Goal: Task Accomplishment & Management: Manage account settings

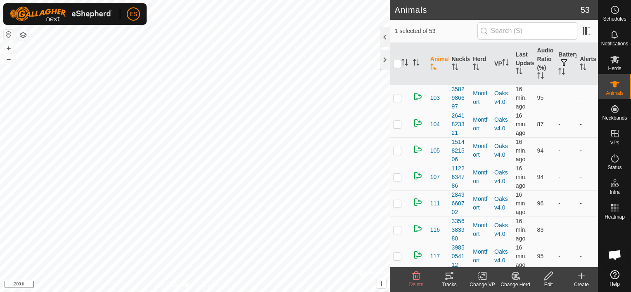
checkbox input "false"
checkbox input "true"
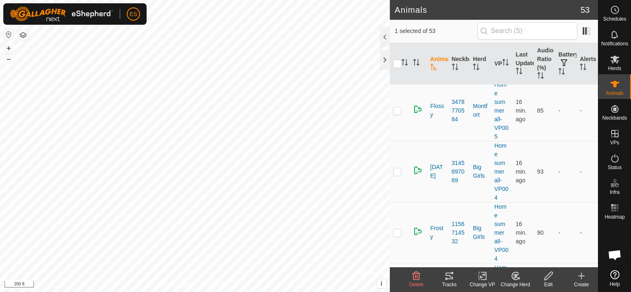
scroll to position [2302, 0]
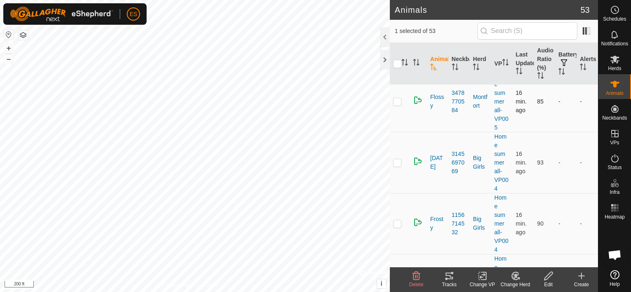
click at [396, 98] on p-checkbox at bounding box center [397, 101] width 8 height 7
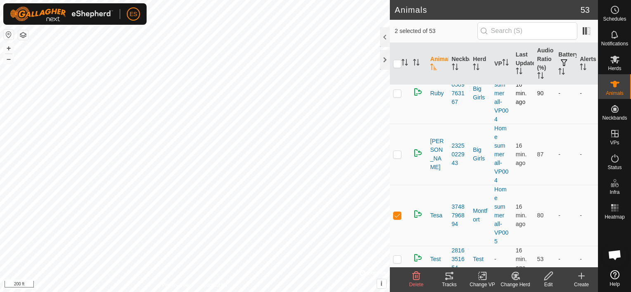
scroll to position [2715, 0]
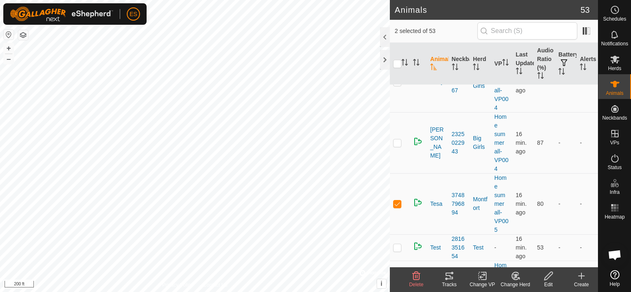
click at [515, 275] on icon at bounding box center [516, 276] width 6 height 4
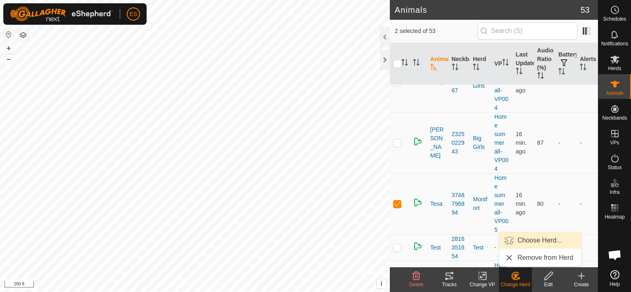
click at [519, 242] on link "Choose Herd..." at bounding box center [540, 240] width 82 height 17
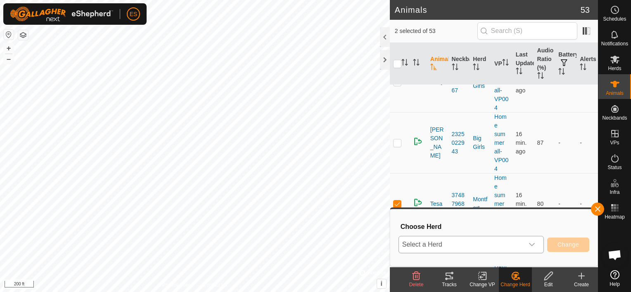
click at [537, 244] on div "dropdown trigger" at bounding box center [531, 245] width 17 height 17
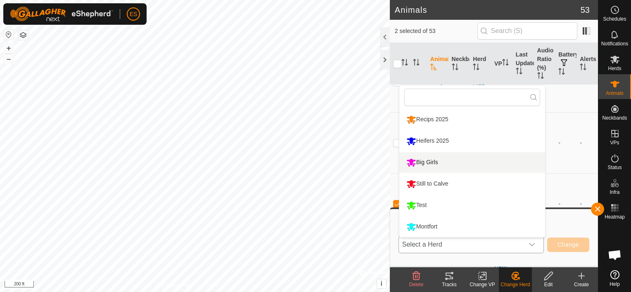
click at [433, 162] on li "Big Girls" at bounding box center [472, 162] width 146 height 21
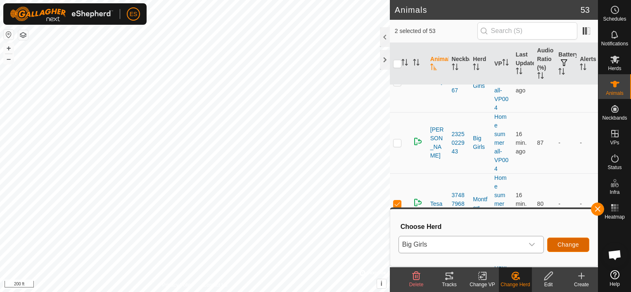
click at [566, 243] on span "Change" at bounding box center [567, 244] width 21 height 7
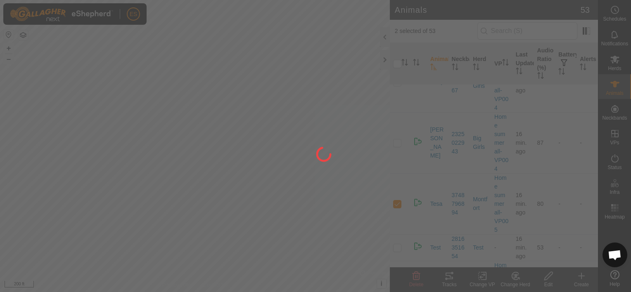
checkbox input "false"
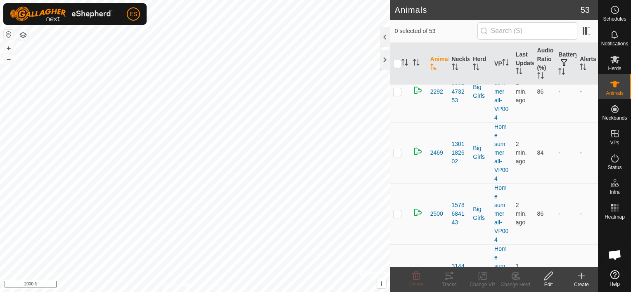
scroll to position [578, 0]
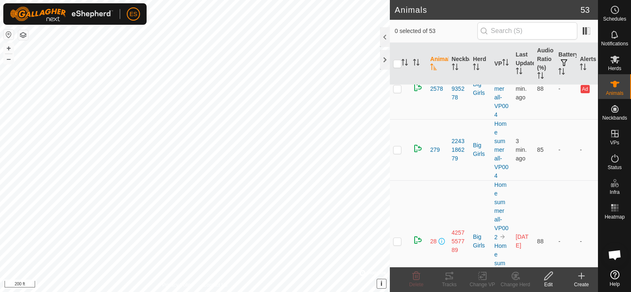
click at [381, 283] on span "i" at bounding box center [382, 283] width 2 height 7
click at [382, 282] on span "›" at bounding box center [381, 283] width 2 height 7
click at [382, 282] on span "i" at bounding box center [382, 283] width 2 height 7
click at [381, 284] on span "›" at bounding box center [381, 283] width 2 height 7
click at [381, 284] on span "i" at bounding box center [382, 283] width 2 height 7
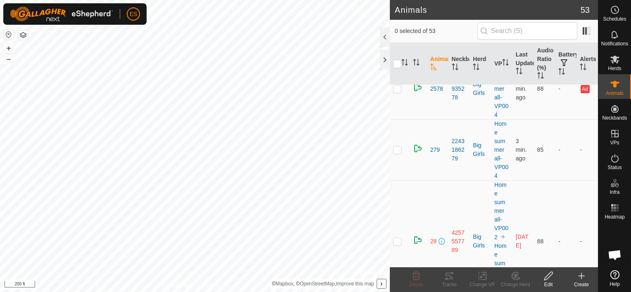
click at [381, 284] on span "›" at bounding box center [381, 283] width 2 height 7
click at [23, 36] on button "button" at bounding box center [23, 35] width 10 height 10
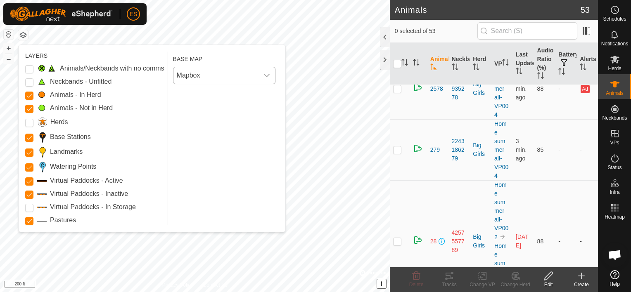
click at [269, 73] on icon "dropdown trigger" at bounding box center [266, 75] width 7 height 7
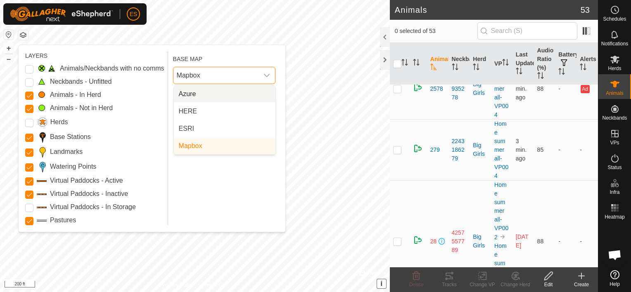
click at [200, 96] on li "Azure" at bounding box center [225, 94] width 102 height 17
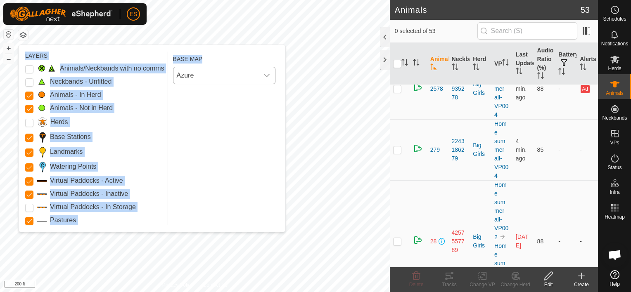
click at [326, 66] on body "ES Schedules Notifications Herds Animals Neckbands VPs Status Infra Heatmap Hel…" at bounding box center [315, 146] width 631 height 292
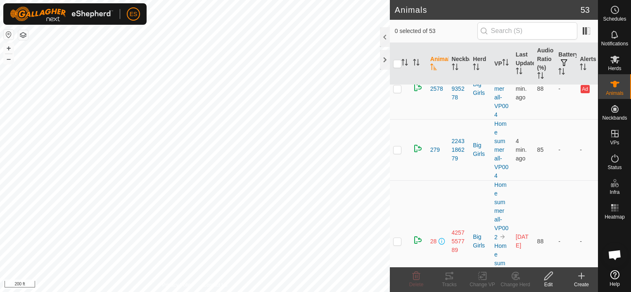
click at [26, 35] on button "button" at bounding box center [23, 35] width 10 height 10
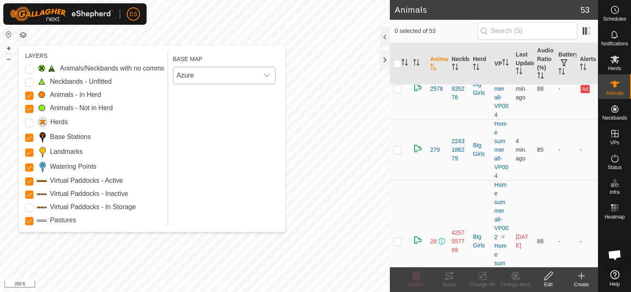
click at [266, 75] on icon "dropdown trigger" at bounding box center [266, 75] width 7 height 7
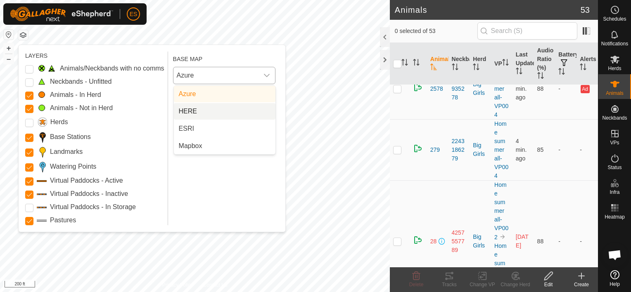
click at [198, 109] on li "HERE" at bounding box center [225, 111] width 102 height 17
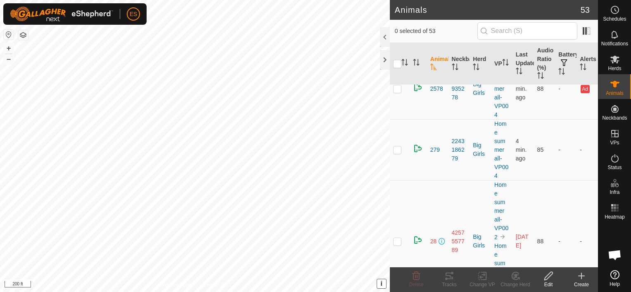
click at [26, 37] on button "button" at bounding box center [23, 35] width 10 height 10
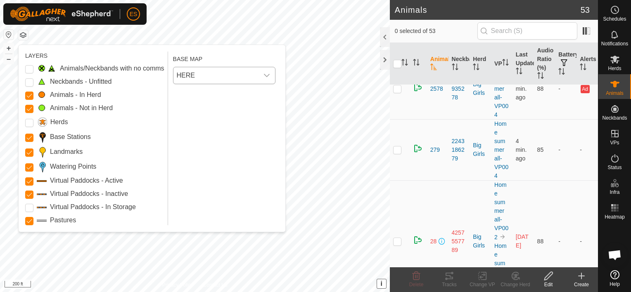
click at [272, 77] on div "dropdown trigger" at bounding box center [266, 75] width 17 height 17
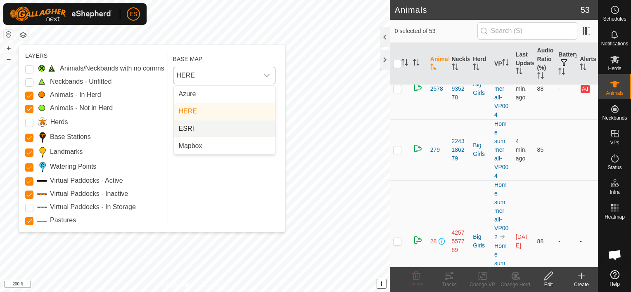
click at [205, 126] on li "ESRI" at bounding box center [225, 129] width 102 height 17
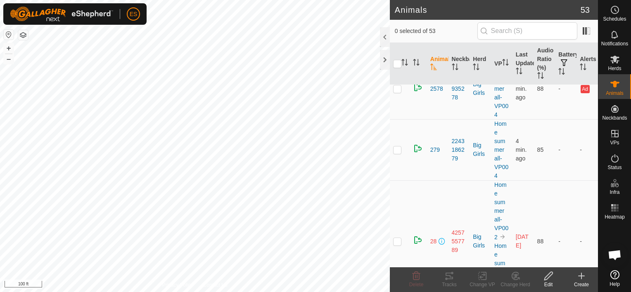
click at [26, 38] on button "button" at bounding box center [23, 35] width 10 height 10
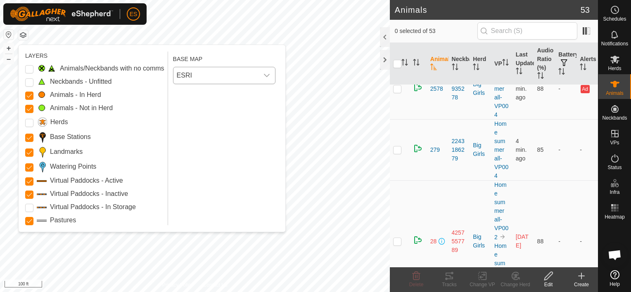
click at [267, 75] on icon "dropdown trigger" at bounding box center [267, 75] width 6 height 3
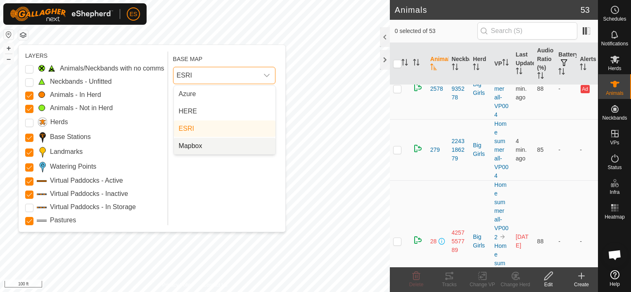
click at [194, 145] on li "Mapbox" at bounding box center [225, 146] width 102 height 17
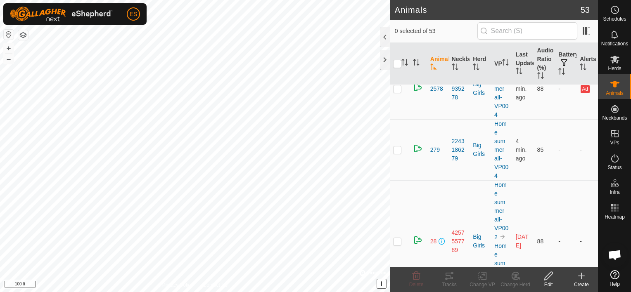
click at [26, 36] on button "button" at bounding box center [23, 35] width 10 height 10
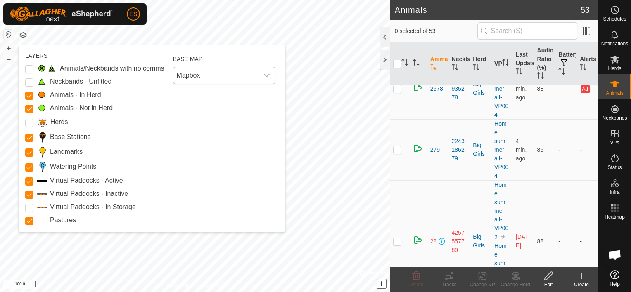
click at [236, 78] on span "Mapbox" at bounding box center [215, 75] width 85 height 17
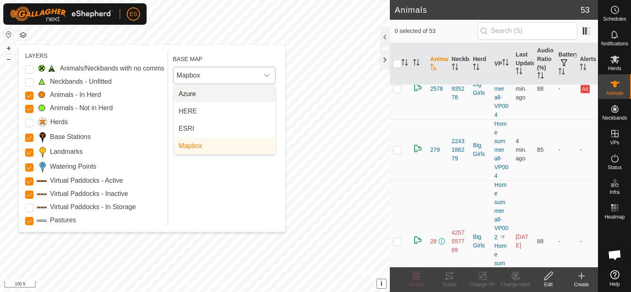
click at [194, 95] on li "Azure" at bounding box center [225, 94] width 102 height 17
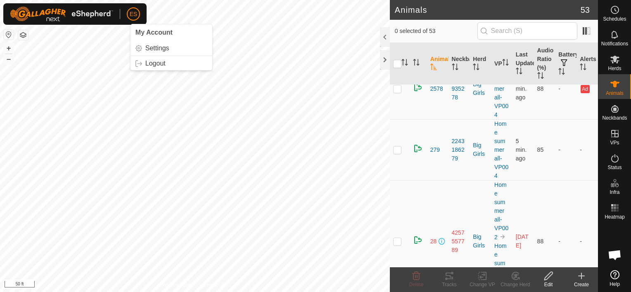
click at [133, 17] on span "ES" at bounding box center [134, 14] width 8 height 9
click at [24, 33] on button "button" at bounding box center [23, 35] width 10 height 10
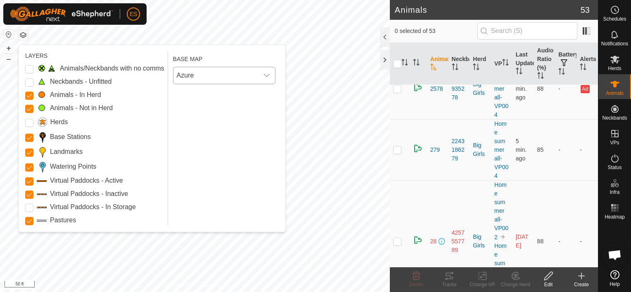
click at [221, 74] on span "Azure" at bounding box center [215, 75] width 85 height 17
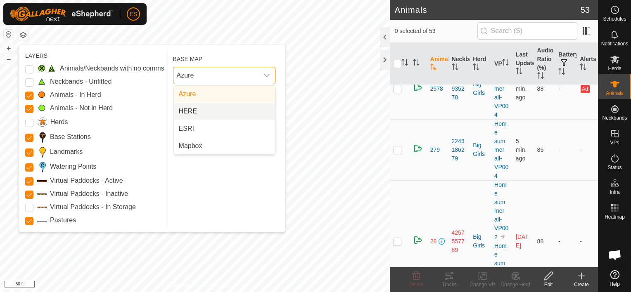
click at [185, 111] on li "HERE" at bounding box center [225, 111] width 102 height 17
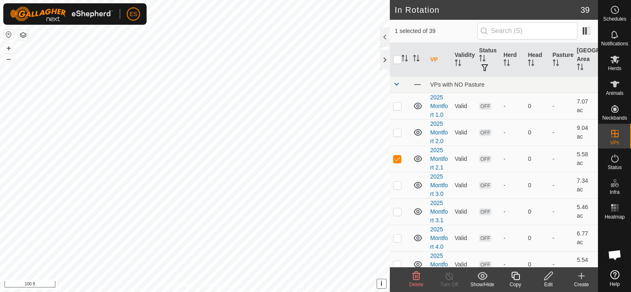
click at [20, 34] on button "button" at bounding box center [23, 35] width 10 height 10
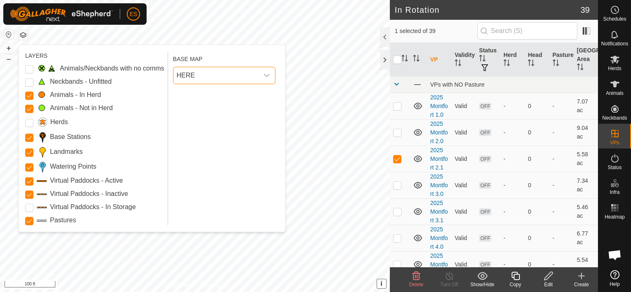
click at [204, 76] on span "HERE" at bounding box center [215, 75] width 85 height 17
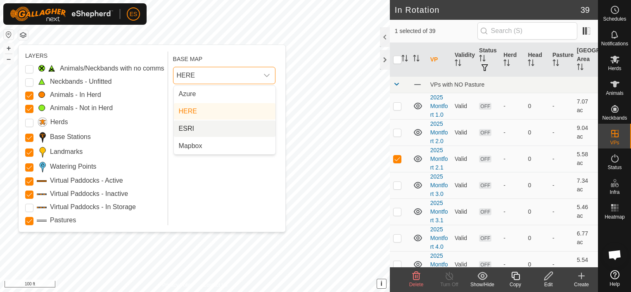
click at [189, 130] on li "ESRI" at bounding box center [225, 129] width 102 height 17
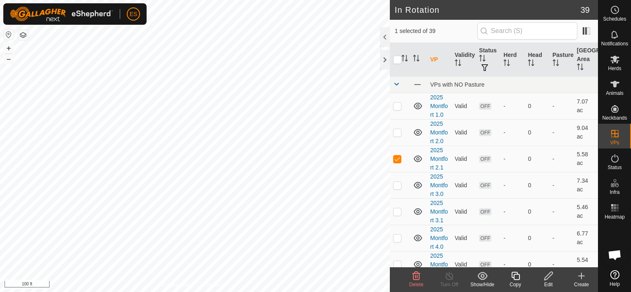
checkbox input "false"
checkbox input "true"
click at [548, 281] on icon at bounding box center [548, 276] width 10 height 10
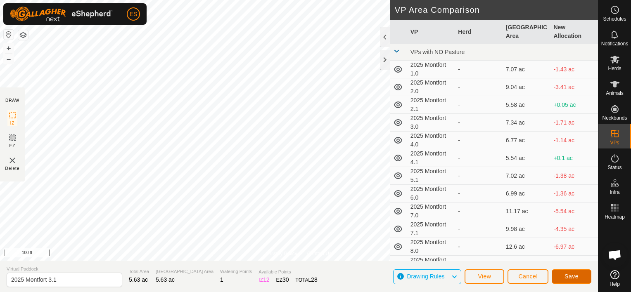
click at [570, 274] on span "Save" at bounding box center [571, 276] width 14 height 7
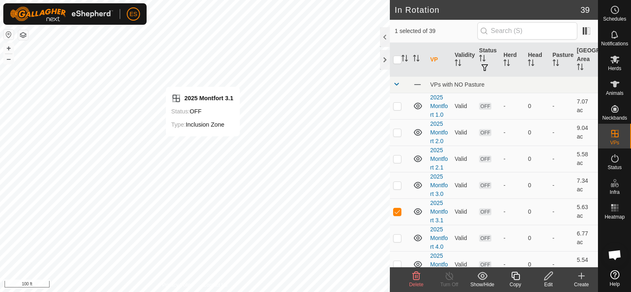
checkbox input "false"
checkbox input "true"
checkbox input "false"
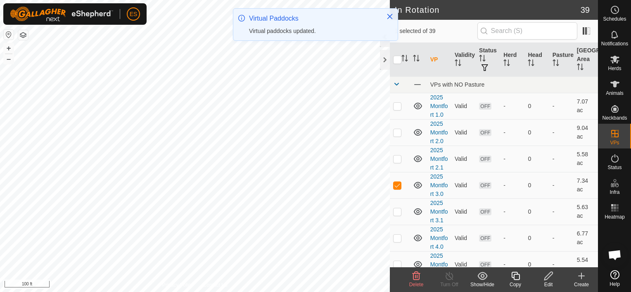
click at [551, 277] on icon at bounding box center [548, 276] width 10 height 10
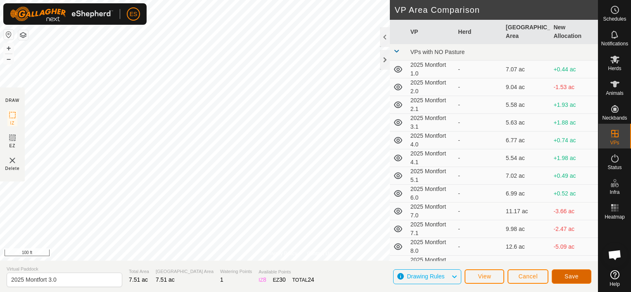
click at [564, 274] on button "Save" at bounding box center [571, 277] width 40 height 14
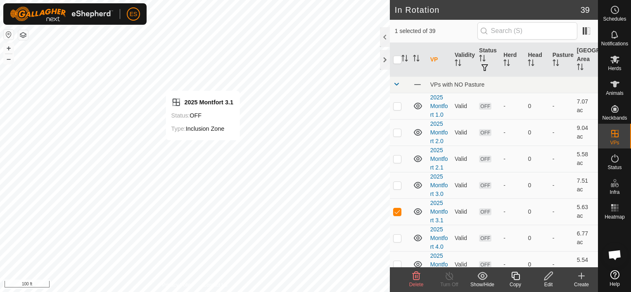
checkbox input "false"
checkbox input "true"
click at [545, 278] on icon at bounding box center [548, 276] width 10 height 10
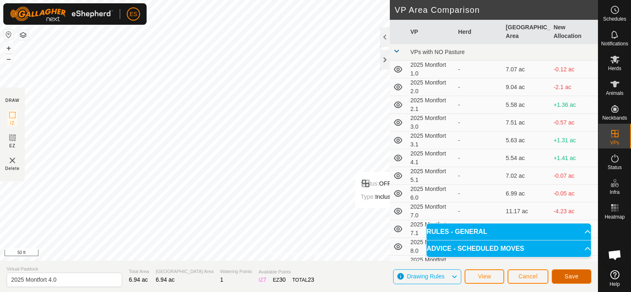
click at [570, 275] on span "Save" at bounding box center [571, 276] width 14 height 7
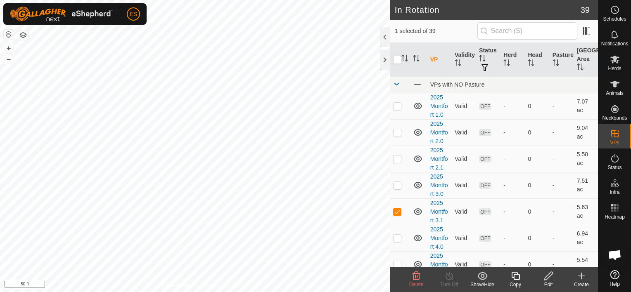
checkbox input "false"
checkbox input "true"
checkbox input "false"
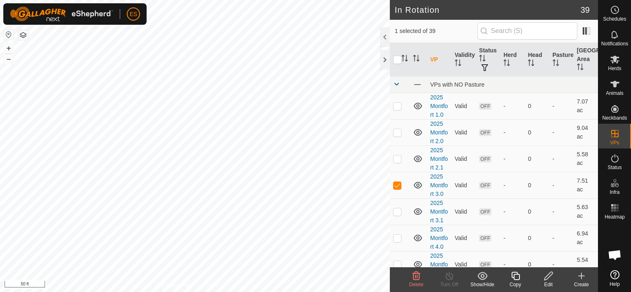
checkbox input "true"
click at [549, 275] on icon at bounding box center [548, 276] width 10 height 10
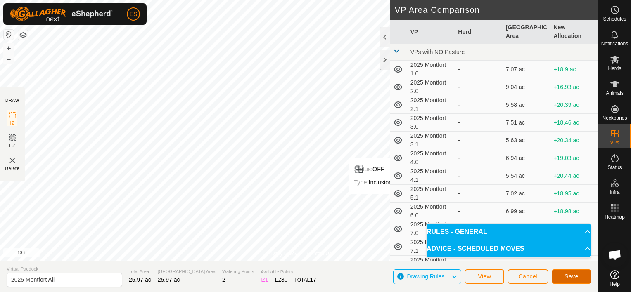
click at [573, 279] on span "Save" at bounding box center [571, 276] width 14 height 7
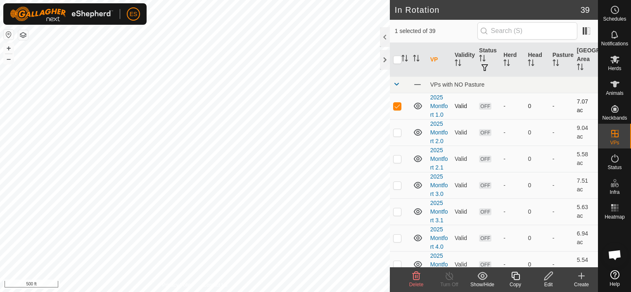
click at [400, 103] on p-checkbox at bounding box center [397, 106] width 8 height 7
checkbox input "false"
click at [23, 36] on button "button" at bounding box center [23, 35] width 10 height 10
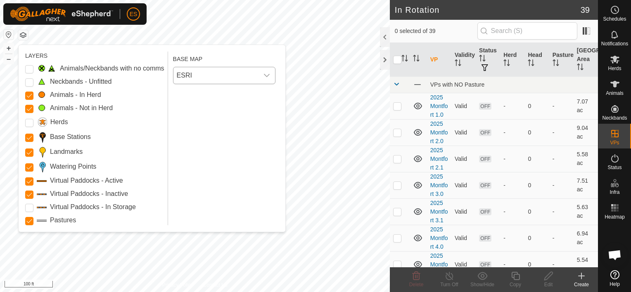
click at [272, 74] on div "dropdown trigger" at bounding box center [266, 75] width 17 height 17
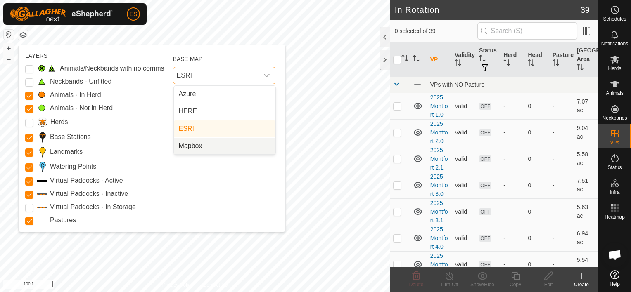
click at [203, 143] on li "Mapbox" at bounding box center [225, 146] width 102 height 17
